Goal: Task Accomplishment & Management: Complete application form

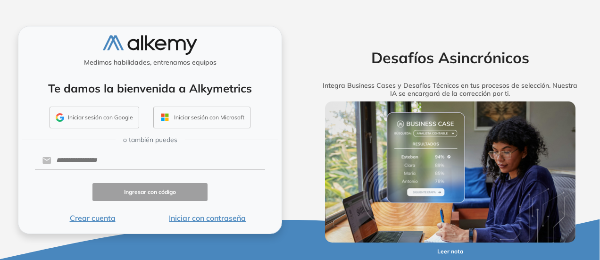
scroll to position [3, 0]
click at [102, 219] on button "Crear cuenta" at bounding box center [92, 217] width 115 height 11
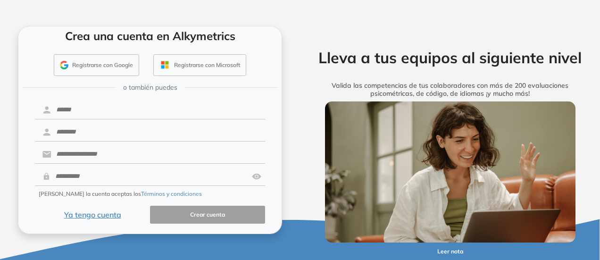
scroll to position [0, 0]
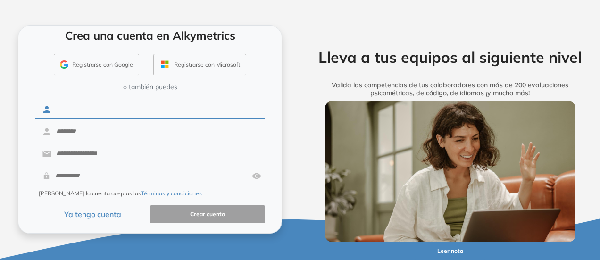
click at [126, 107] on input "text" at bounding box center [158, 110] width 214 height 18
type input "*******"
click at [88, 124] on input "text" at bounding box center [158, 132] width 214 height 18
type input "********"
click at [73, 159] on input "text" at bounding box center [158, 154] width 214 height 18
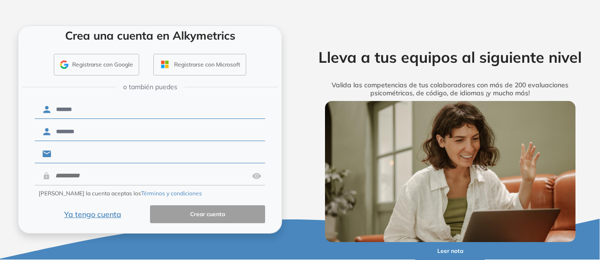
type input "**********"
click at [115, 173] on input "text" at bounding box center [150, 176] width 198 height 18
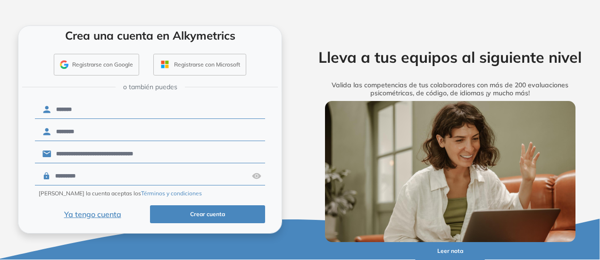
type input "*********"
click at [194, 212] on button "Crear cuenta" at bounding box center [207, 214] width 115 height 18
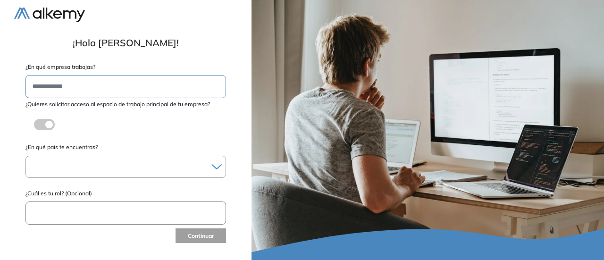
click at [109, 89] on input "text" at bounding box center [125, 86] width 201 height 23
click at [138, 167] on div at bounding box center [126, 167] width 200 height 14
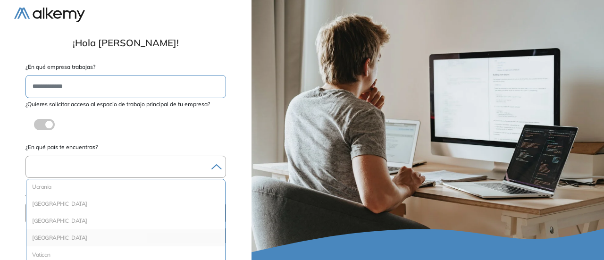
scroll to position [1341, 0]
click at [104, 224] on li "[GEOGRAPHIC_DATA]" at bounding box center [125, 226] width 191 height 9
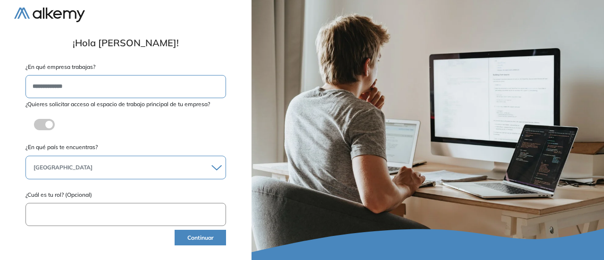
click at [116, 211] on input "text" at bounding box center [125, 214] width 201 height 23
type input "********"
click at [198, 235] on button "Continuar" at bounding box center [200, 238] width 51 height 16
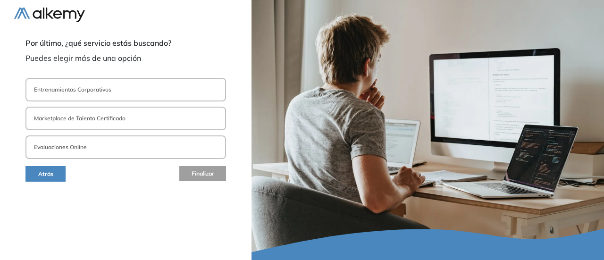
click at [107, 92] on p "Entrenamientos Corporativos" at bounding box center [72, 89] width 77 height 8
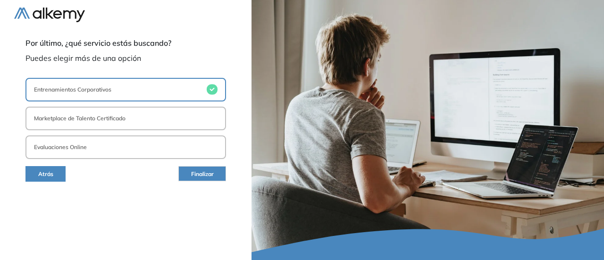
click at [118, 115] on p "Marketplace de Talento Certificado" at bounding box center [80, 118] width 92 height 8
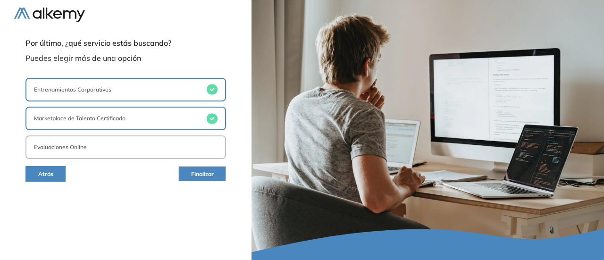
click at [132, 86] on button "Entrenamientos Corporativos" at bounding box center [125, 90] width 201 height 24
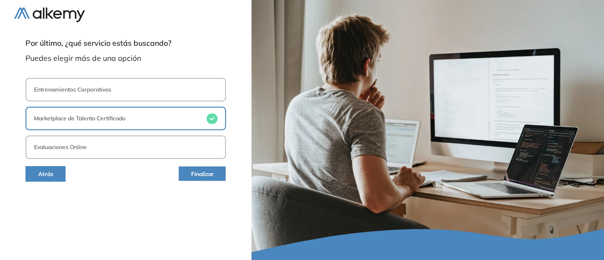
click at [127, 112] on button "Marketplace de Talento Certificado" at bounding box center [125, 119] width 201 height 24
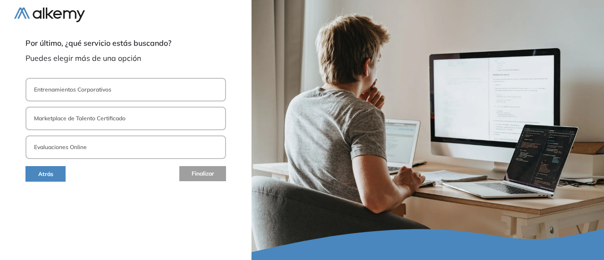
click at [128, 151] on button "Evaluaciones Online" at bounding box center [125, 147] width 201 height 24
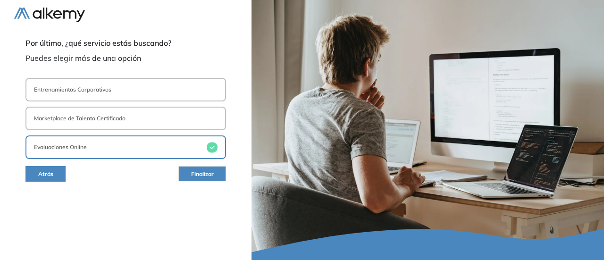
click at [203, 176] on span "Finalizar" at bounding box center [202, 174] width 23 height 9
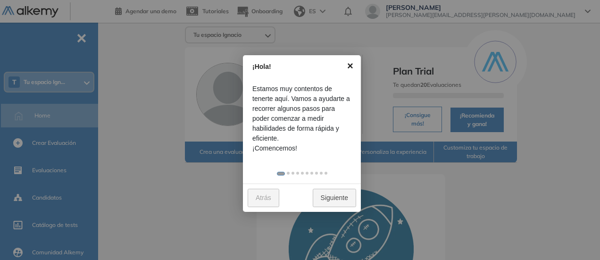
click at [352, 66] on link "×" at bounding box center [350, 65] width 21 height 21
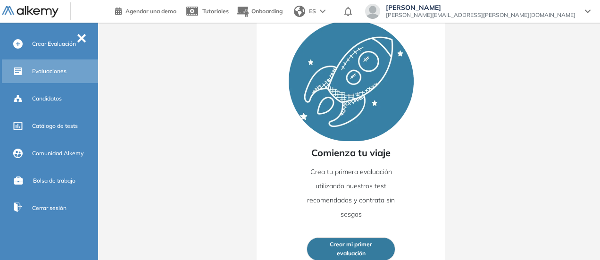
scroll to position [5, 0]
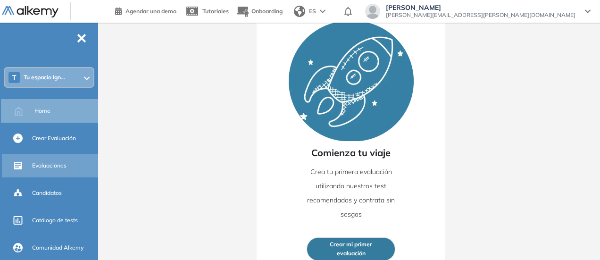
click at [59, 162] on span "Evaluaciones" at bounding box center [49, 165] width 34 height 8
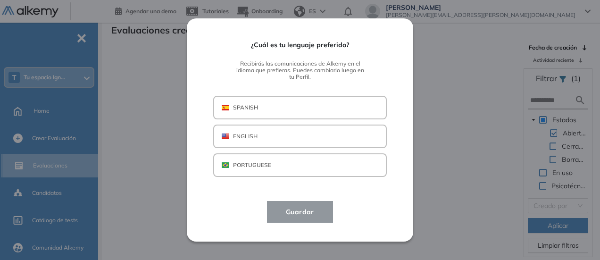
scroll to position [23, 0]
click at [296, 105] on button "SPANISH" at bounding box center [300, 108] width 174 height 24
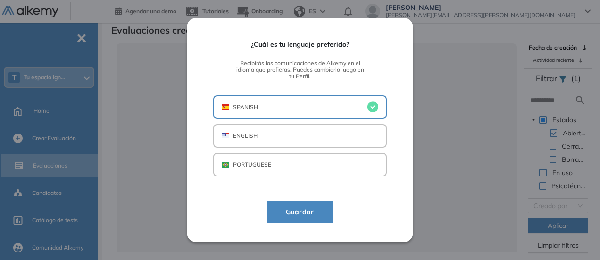
click at [312, 202] on button "Guardar" at bounding box center [300, 212] width 67 height 23
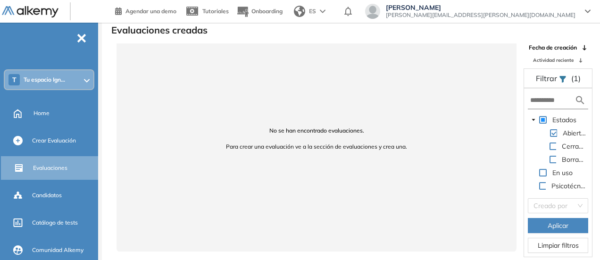
scroll to position [0, 0]
